Goal: Information Seeking & Learning: Check status

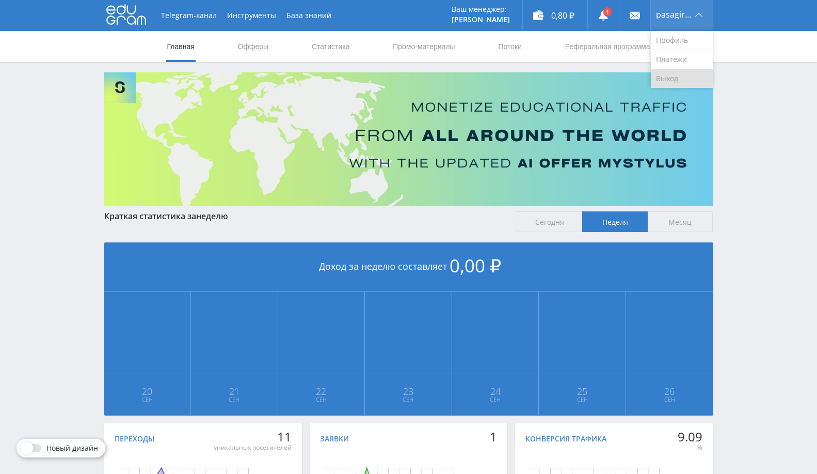
click at [665, 82] on link "Выход" at bounding box center [682, 78] width 62 height 19
click at [685, 81] on link "Выход" at bounding box center [682, 78] width 62 height 19
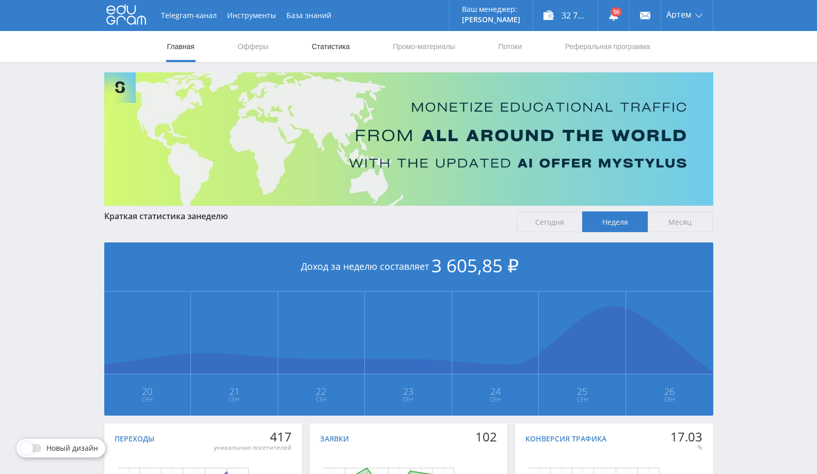
click at [329, 52] on link "Статистика" at bounding box center [331, 46] width 40 height 31
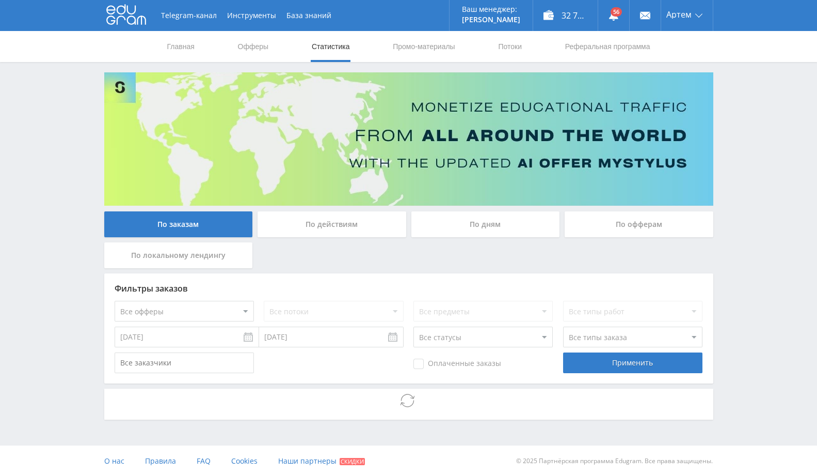
click at [648, 227] on div "По офферам" at bounding box center [639, 224] width 149 height 26
click at [0, 0] on input "По офферам" at bounding box center [0, 0] width 0 height 0
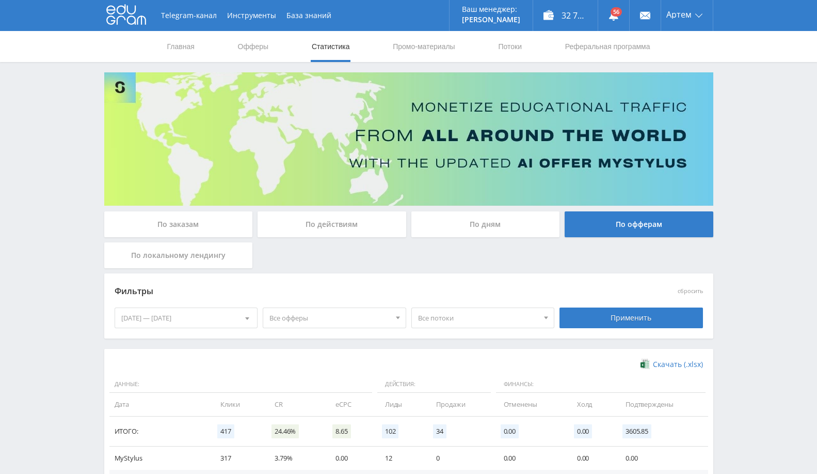
click at [212, 316] on div "20.09.2025 — 26.09.2025" at bounding box center [186, 318] width 143 height 20
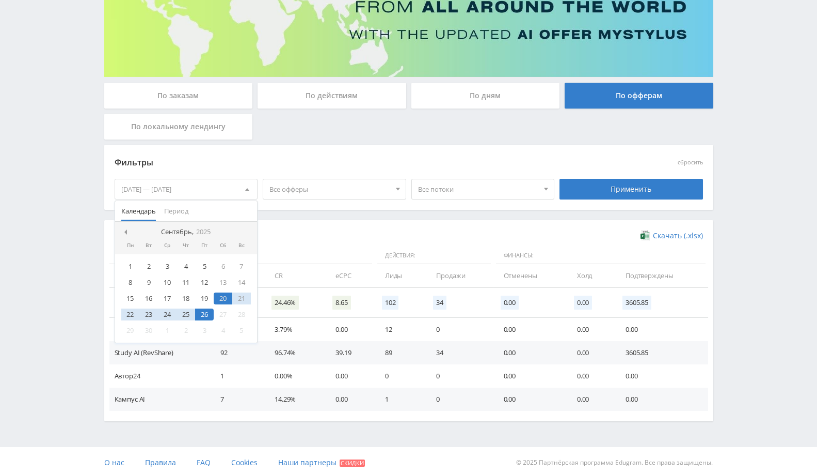
scroll to position [132, 0]
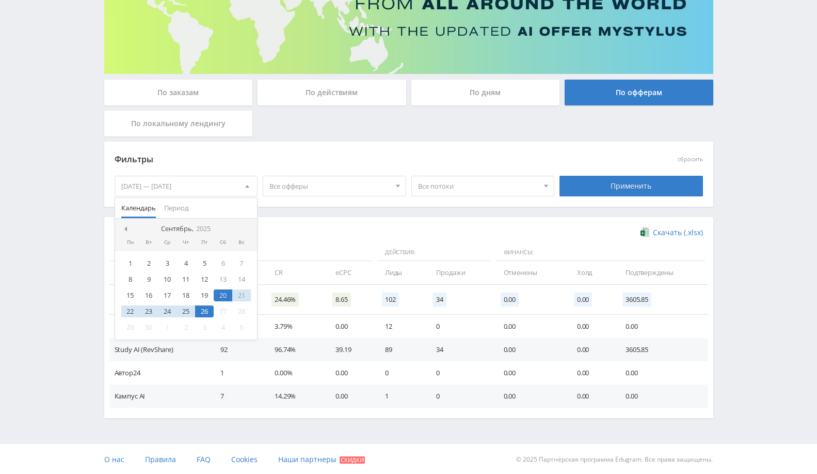
click at [454, 393] on td "0" at bounding box center [459, 395] width 67 height 23
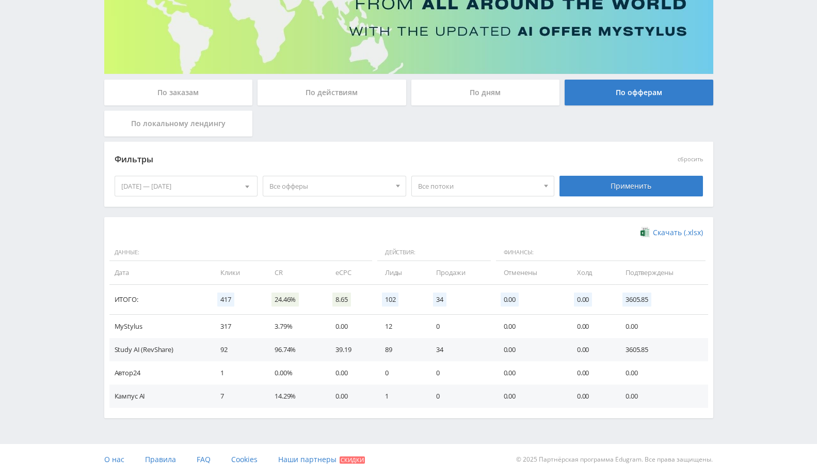
click at [214, 188] on div "20.09.2025 — 26.09.2025" at bounding box center [186, 186] width 143 height 20
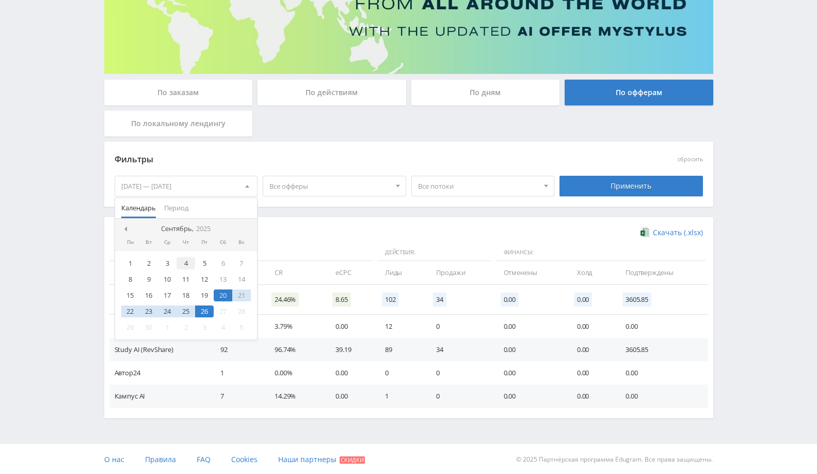
click at [187, 266] on div "4" at bounding box center [186, 263] width 19 height 12
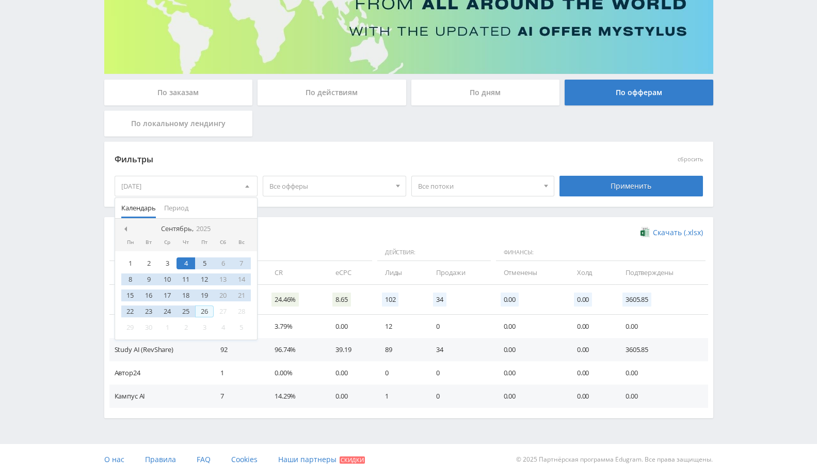
click at [200, 313] on div "26" at bounding box center [204, 311] width 19 height 12
click at [191, 311] on div "25" at bounding box center [186, 311] width 19 height 12
click at [185, 262] on div "4" at bounding box center [186, 263] width 19 height 12
click at [648, 179] on div "Применить" at bounding box center [632, 186] width 144 height 21
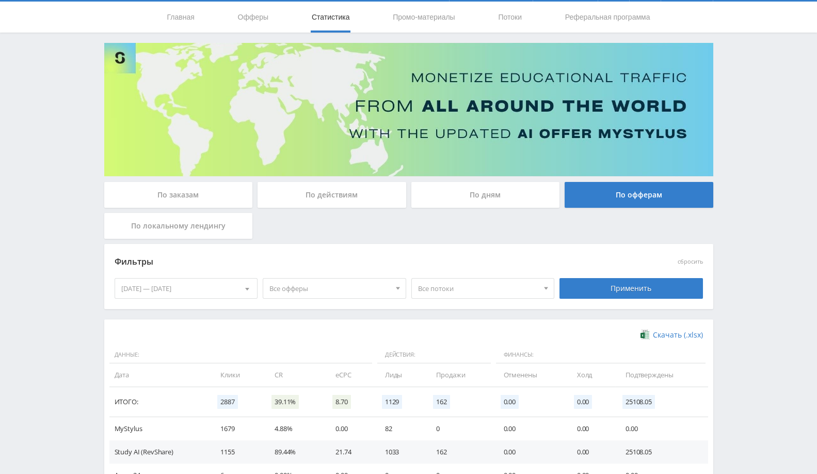
scroll to position [0, 0]
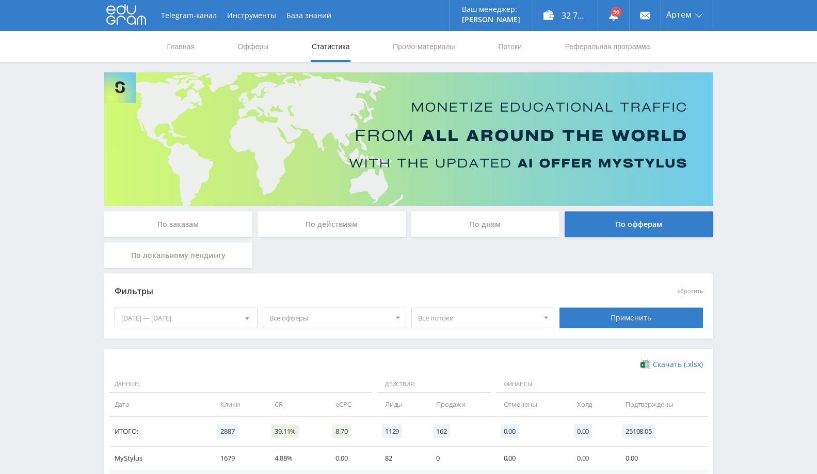
click at [222, 312] on div "04.09.2025 — 25.09.2025" at bounding box center [186, 318] width 143 height 20
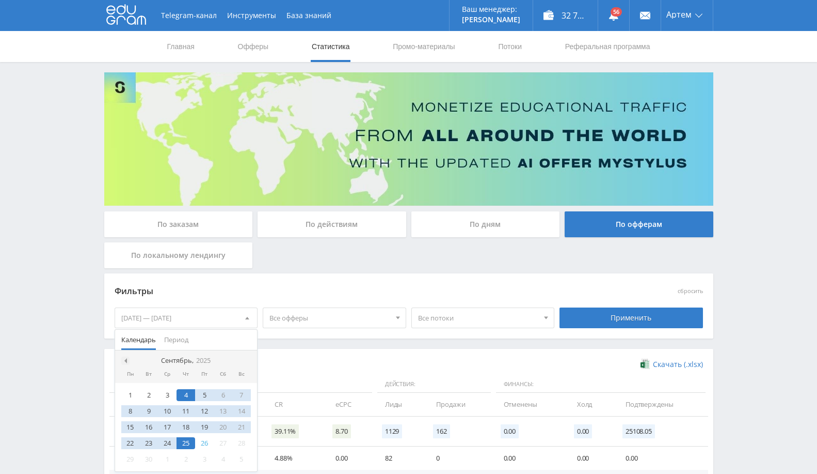
click at [123, 361] on span at bounding box center [124, 360] width 5 height 5
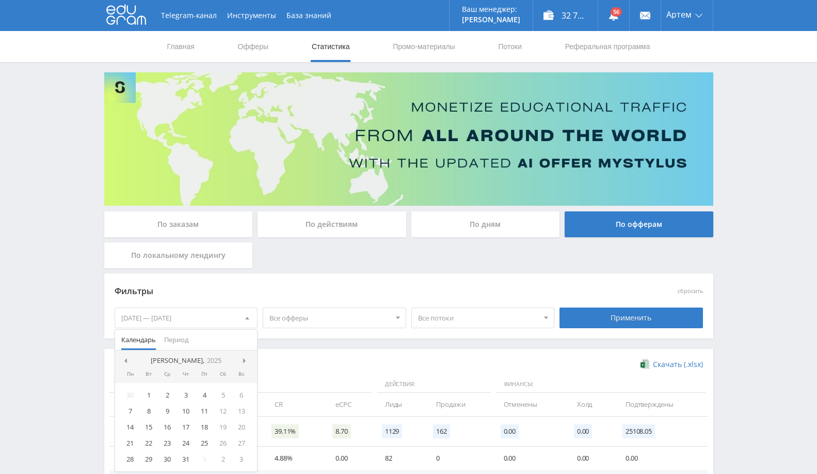
click at [123, 361] on span at bounding box center [124, 360] width 5 height 5
click at [223, 431] on div "19" at bounding box center [223, 427] width 19 height 12
click at [243, 360] on div at bounding box center [247, 360] width 8 height 8
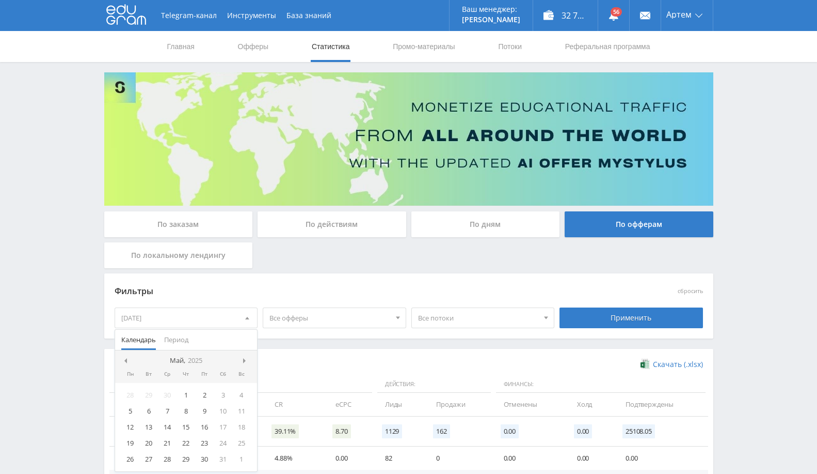
click at [243, 360] on div at bounding box center [247, 360] width 8 height 8
click at [242, 360] on nav "Сентябрь, 2025" at bounding box center [186, 360] width 143 height 21
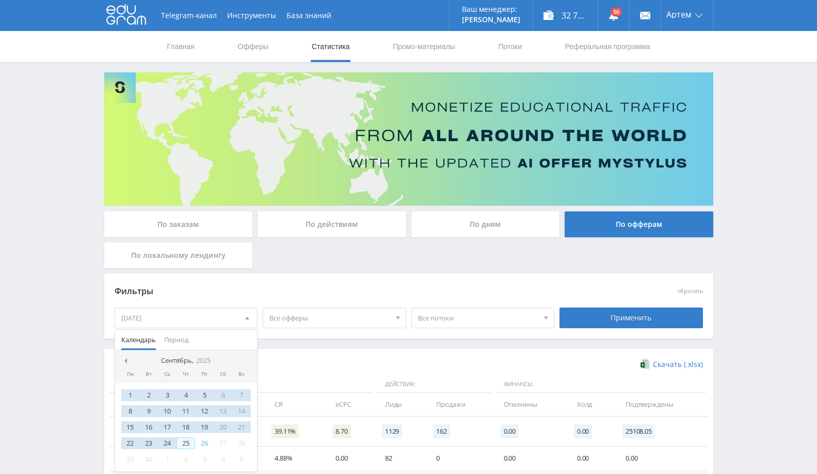
click at [187, 445] on div "25" at bounding box center [186, 443] width 19 height 12
click at [577, 312] on div "Применить" at bounding box center [632, 317] width 144 height 21
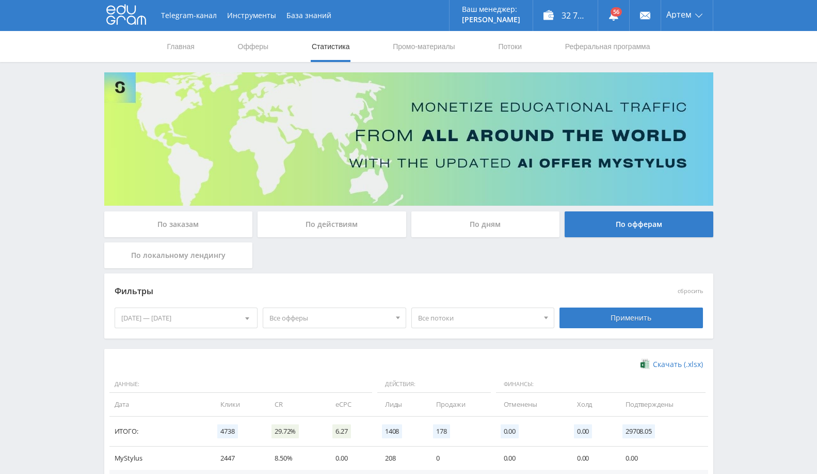
scroll to position [73, 0]
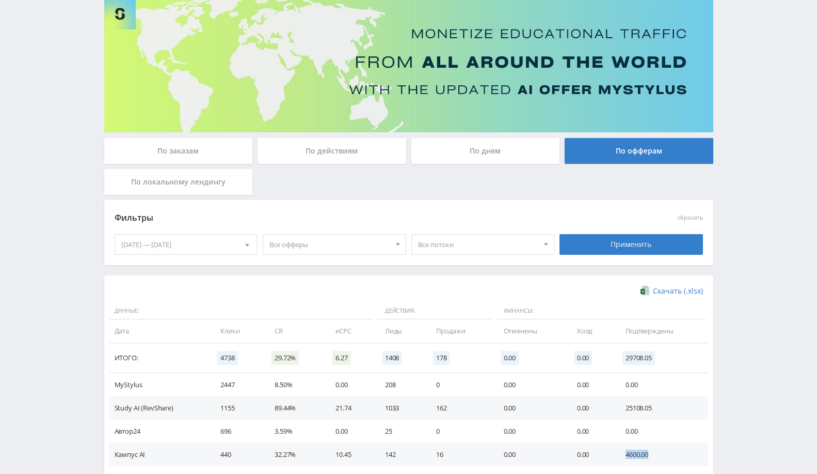
drag, startPoint x: 622, startPoint y: 454, endPoint x: 649, endPoint y: 460, distance: 27.6
click at [649, 460] on td "4600.00" at bounding box center [662, 454] width 92 height 23
click at [543, 430] on td "0.00" at bounding box center [530, 430] width 73 height 23
drag, startPoint x: 623, startPoint y: 450, endPoint x: 679, endPoint y: 455, distance: 56.0
click at [679, 455] on td "4600.00" at bounding box center [662, 454] width 92 height 23
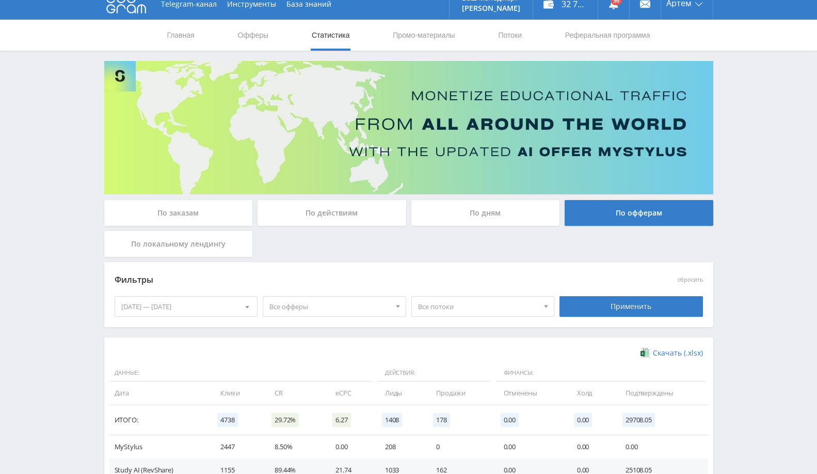
scroll to position [132, 0]
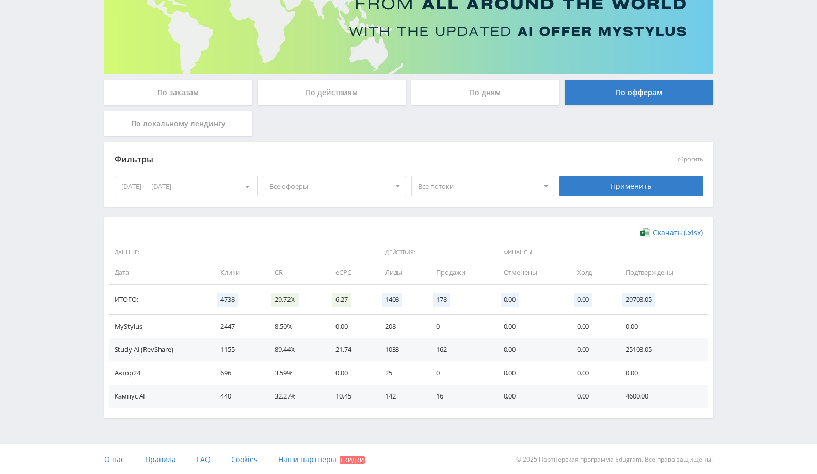
click at [631, 349] on td "25108.05" at bounding box center [662, 349] width 92 height 23
copy td "25108.05"
click at [210, 186] on div "19.04.2025 — 25.09.2025" at bounding box center [186, 186] width 143 height 20
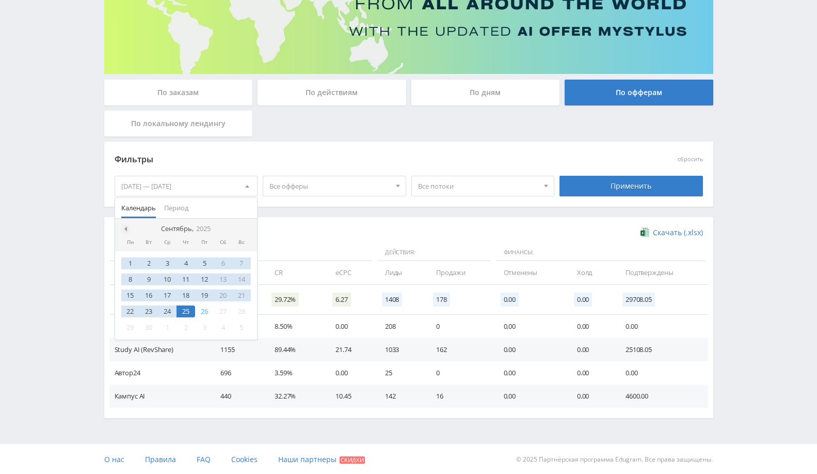
click at [122, 225] on div at bounding box center [125, 229] width 8 height 8
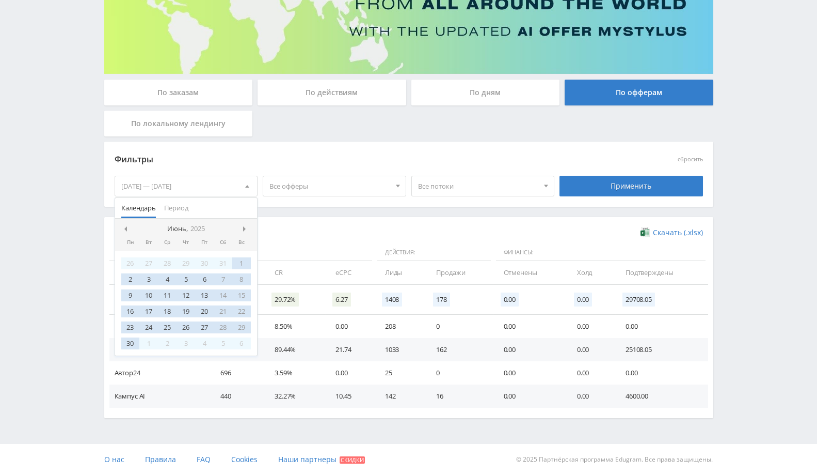
click at [122, 225] on div at bounding box center [125, 229] width 8 height 8
click at [122, 224] on nav "Май, 2025" at bounding box center [186, 228] width 143 height 21
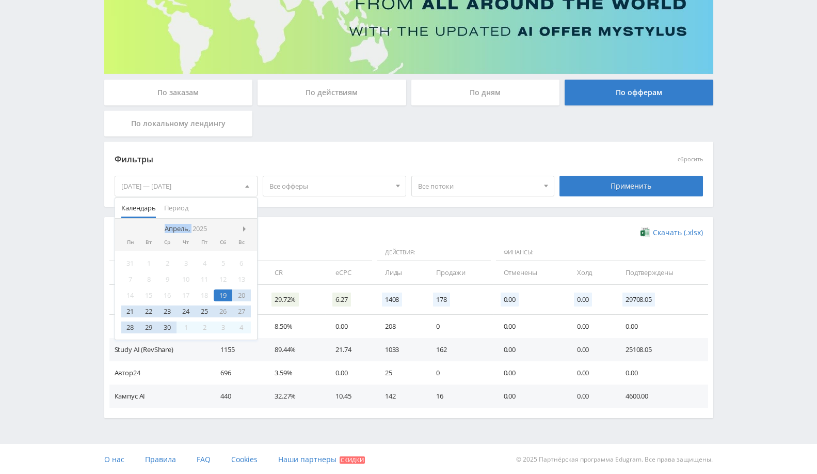
click at [122, 224] on nav "Апрель, 2025" at bounding box center [186, 228] width 143 height 21
click at [202, 274] on div "11" at bounding box center [204, 279] width 19 height 12
click at [224, 298] on div "19" at bounding box center [223, 295] width 19 height 12
click at [417, 261] on td "Лиды" at bounding box center [401, 272] width 52 height 23
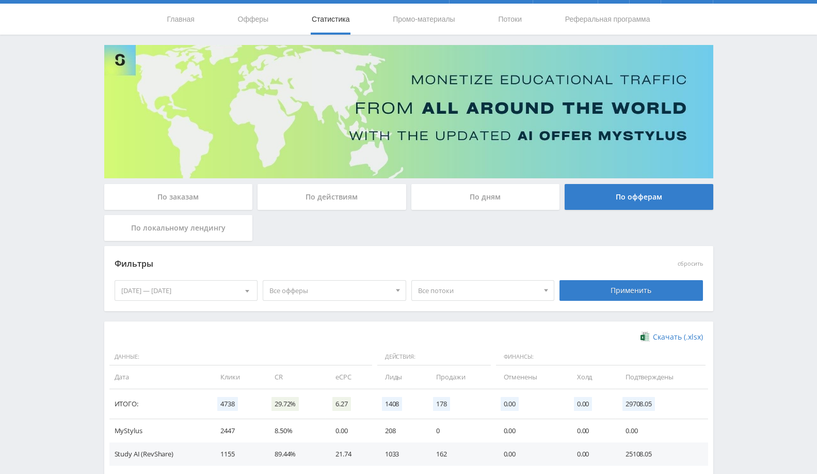
scroll to position [0, 0]
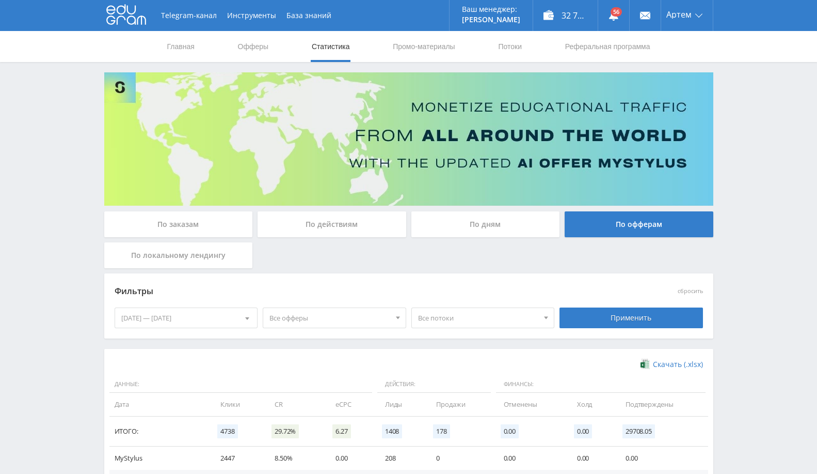
click at [806, 76] on div "Telegram-канал Инструменты База знаний Ваш менеджер: Valeria Valeria Online @va…" at bounding box center [408, 303] width 817 height 606
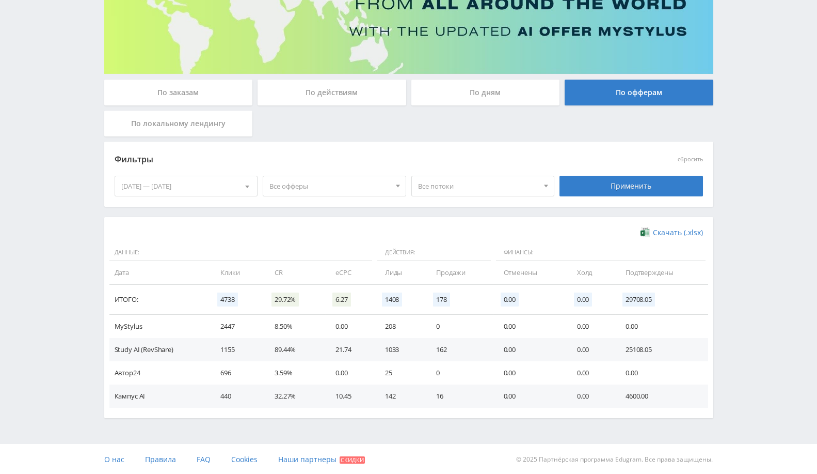
scroll to position [129, 0]
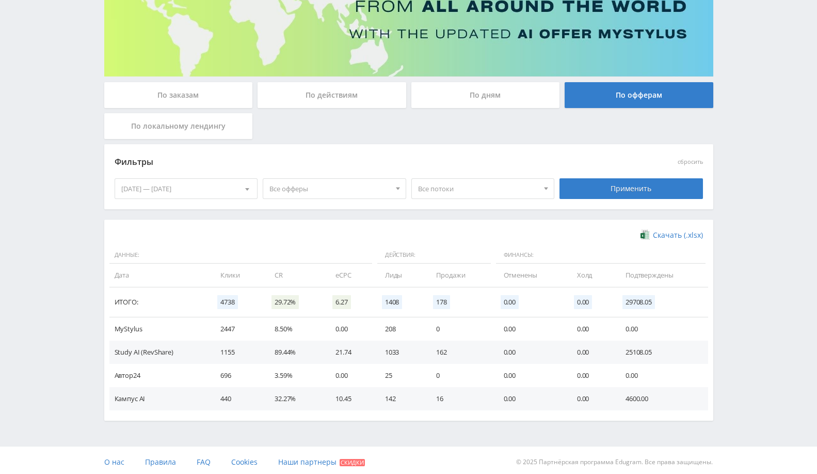
click at [638, 399] on td "4600.00" at bounding box center [662, 398] width 92 height 23
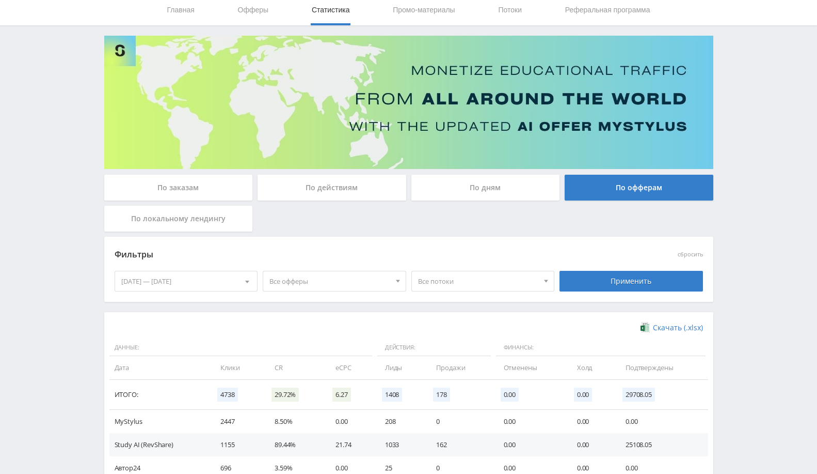
scroll to position [0, 0]
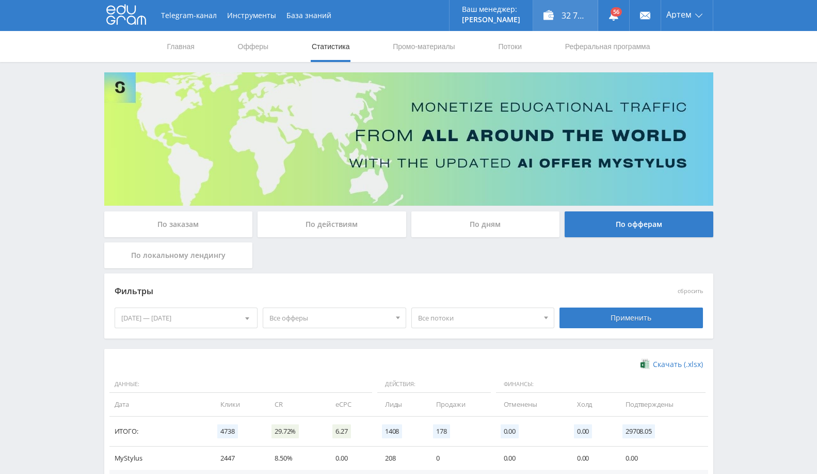
click at [576, 12] on div "32 767,90 ₽" at bounding box center [565, 15] width 65 height 31
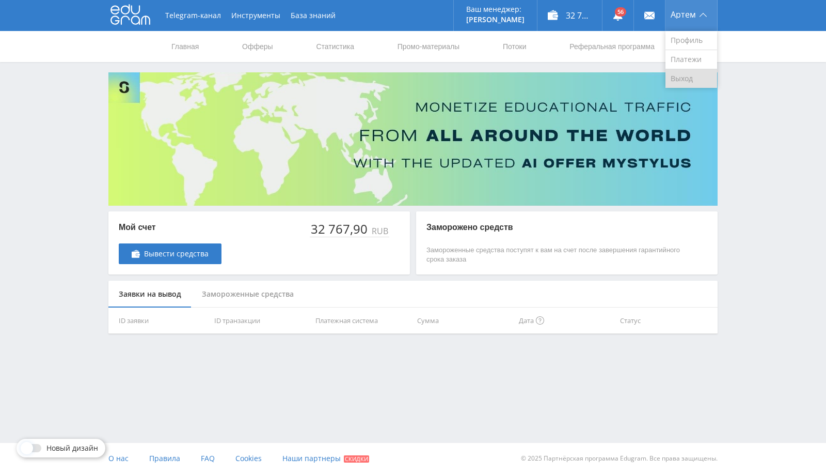
click at [702, 76] on link "Выход" at bounding box center [692, 78] width 52 height 19
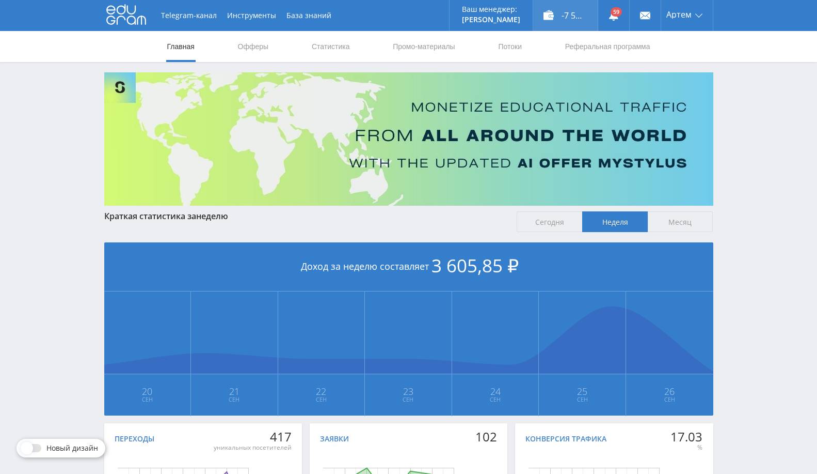
click at [570, 22] on div "-7 540,10 ₽" at bounding box center [565, 15] width 65 height 31
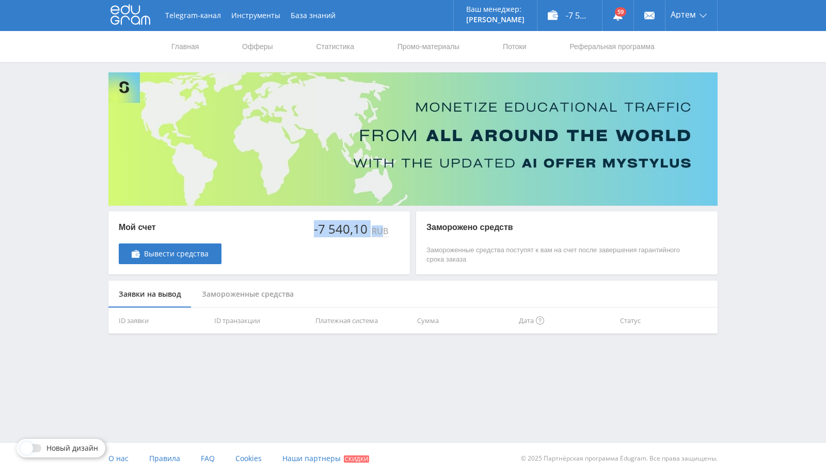
drag, startPoint x: 316, startPoint y: 230, endPoint x: 385, endPoint y: 232, distance: 69.2
click at [385, 232] on div "-7 540,10 RUB" at bounding box center [351, 230] width 76 height 16
click at [620, 12] on link at bounding box center [618, 15] width 31 height 31
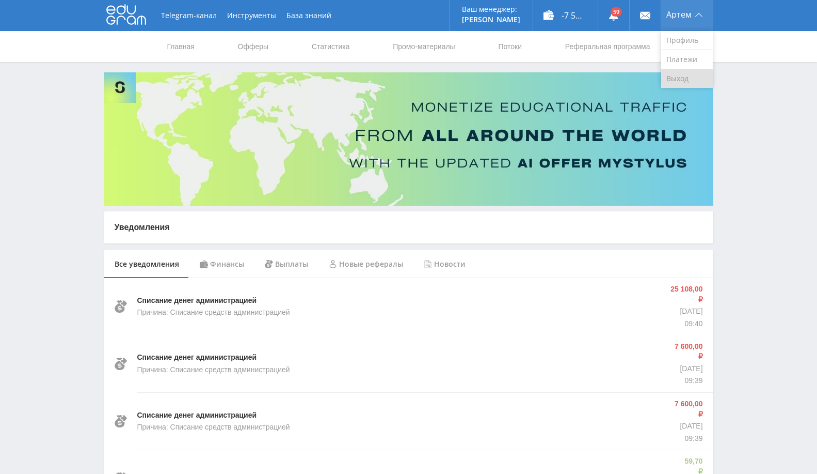
click at [674, 74] on link "Выход" at bounding box center [688, 78] width 52 height 19
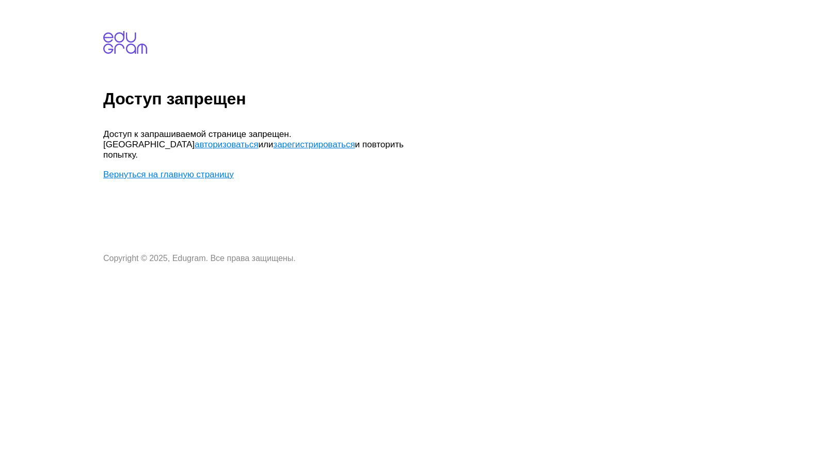
click at [200, 169] on link "Вернуться на главную страницу" at bounding box center [168, 174] width 131 height 10
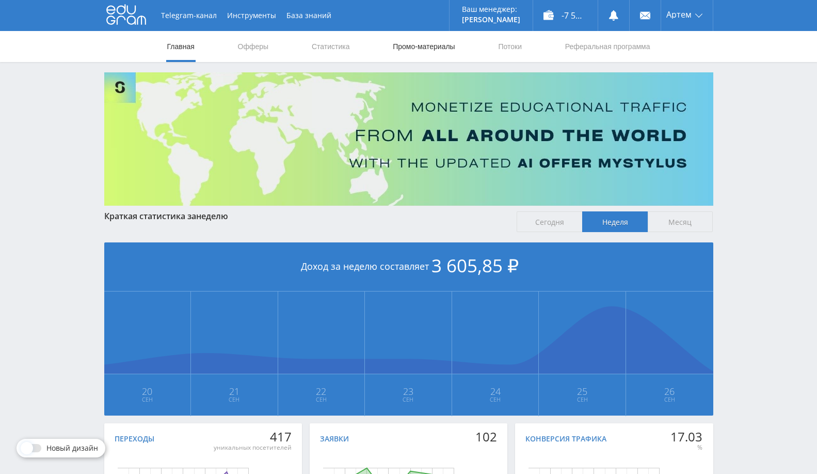
click at [423, 48] on link "Промо-материалы" at bounding box center [424, 46] width 64 height 31
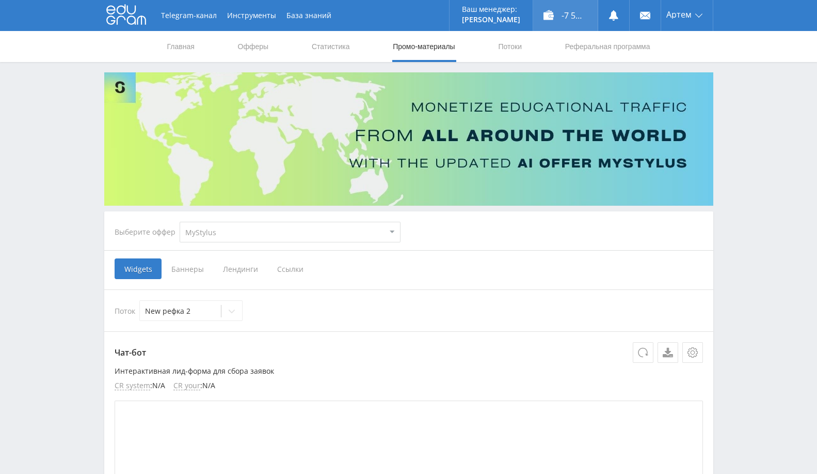
click at [549, 17] on div "-7 540,10 ₽" at bounding box center [565, 15] width 65 height 31
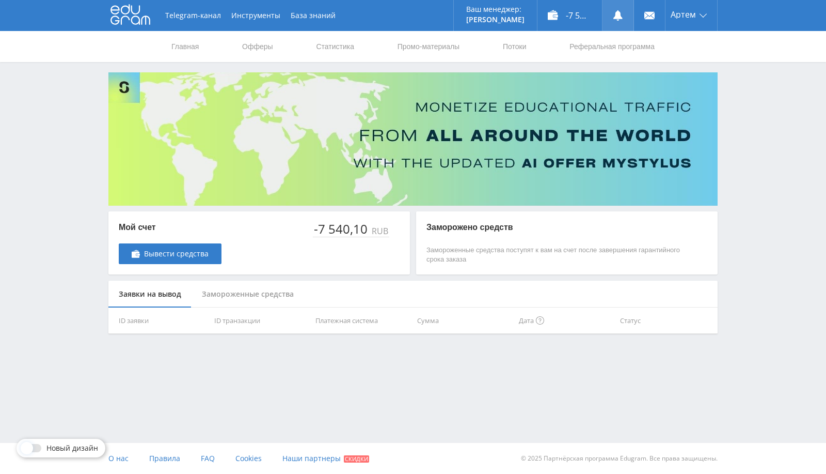
click at [622, 8] on link at bounding box center [618, 15] width 31 height 31
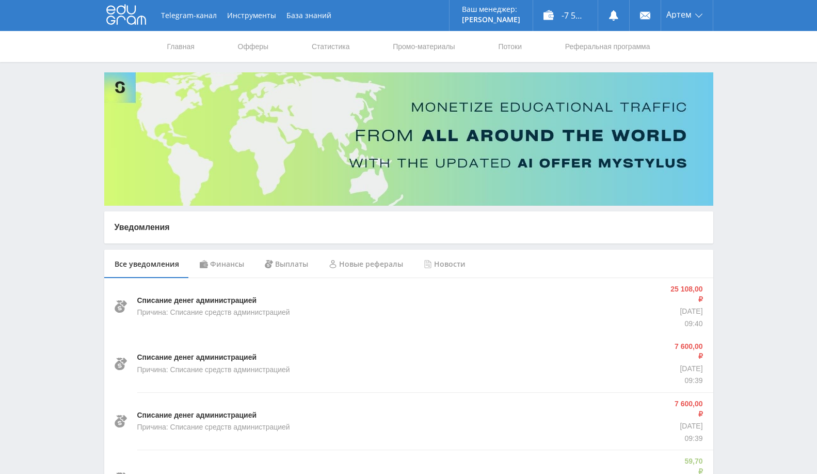
scroll to position [57, 0]
